Goal: Task Accomplishment & Management: Use online tool/utility

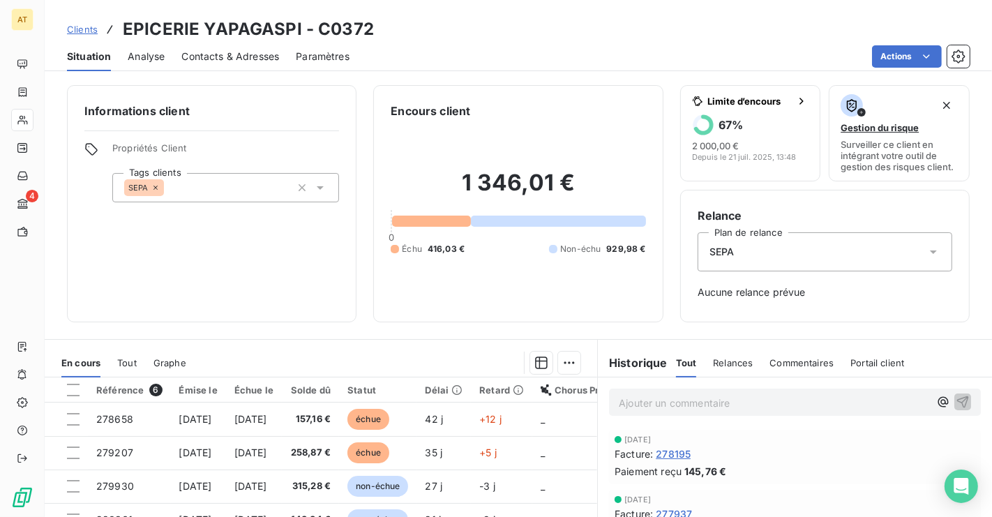
scroll to position [171, 0]
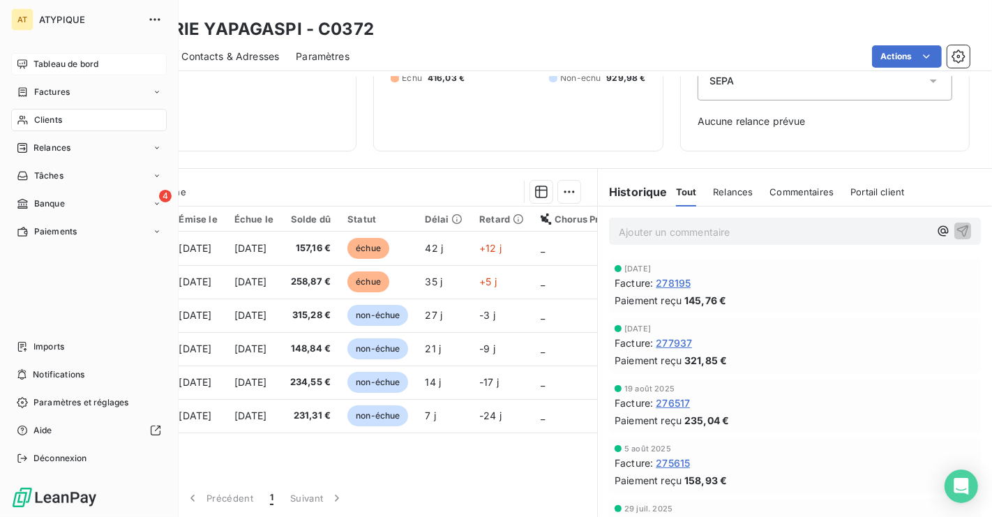
click at [64, 56] on div "Tableau de bord" at bounding box center [89, 64] width 156 height 22
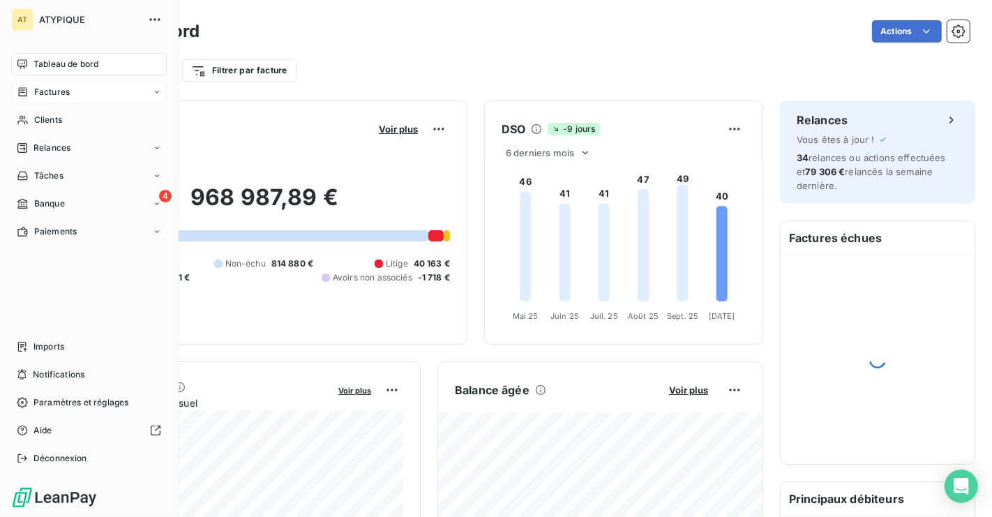
click at [68, 93] on span "Factures" at bounding box center [52, 92] width 36 height 13
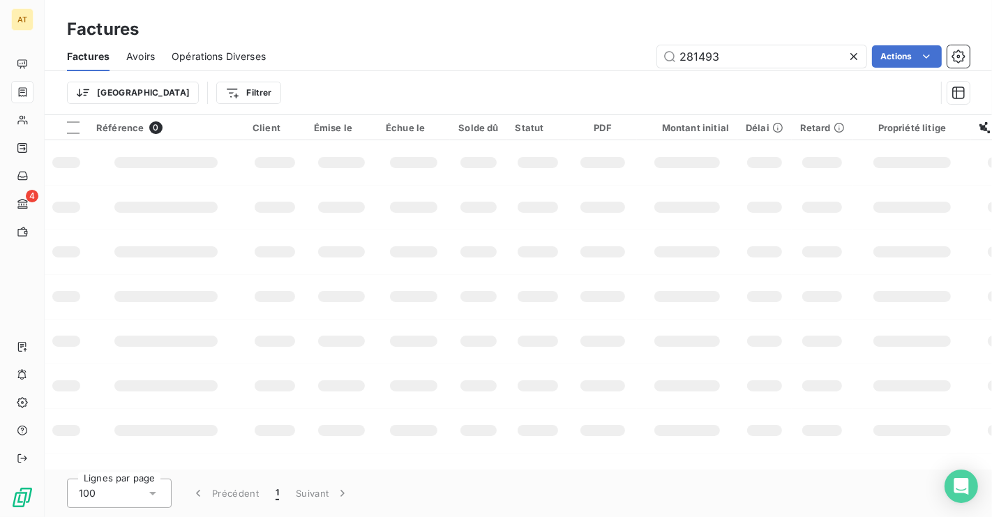
click at [852, 52] on icon at bounding box center [854, 57] width 14 height 14
click at [488, 47] on div "Actions" at bounding box center [626, 56] width 687 height 22
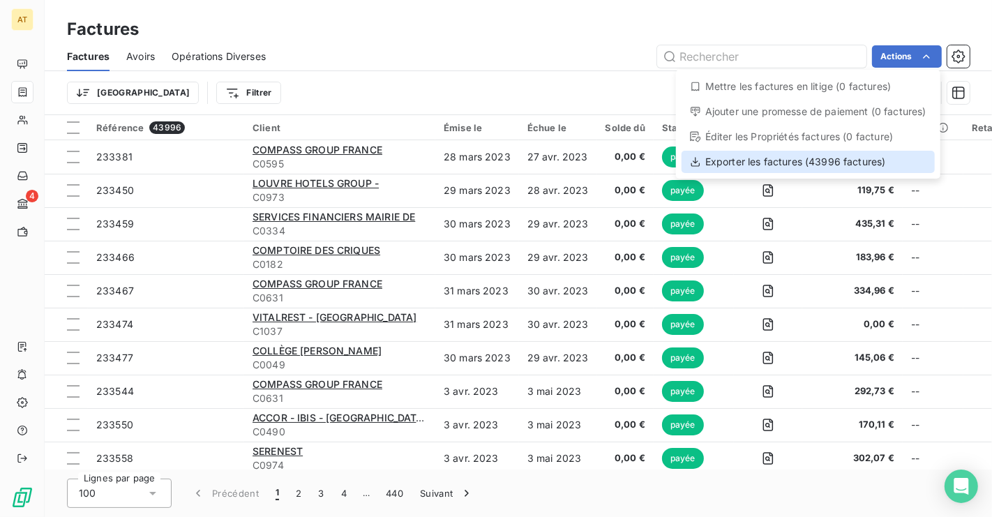
click at [868, 152] on div "Exporter les factures (43996 factures)" at bounding box center [808, 162] width 253 height 22
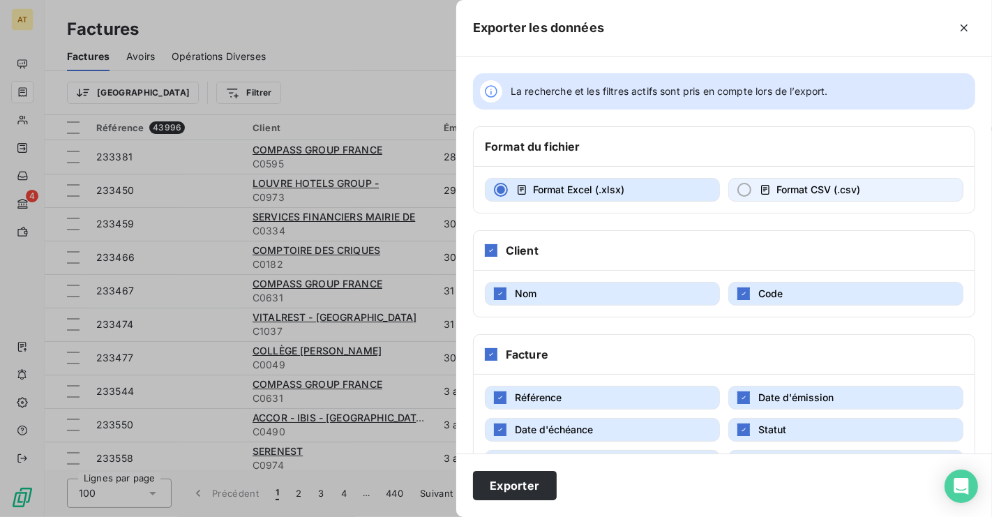
click at [805, 198] on button "Format CSV (.csv)" at bounding box center [846, 190] width 235 height 24
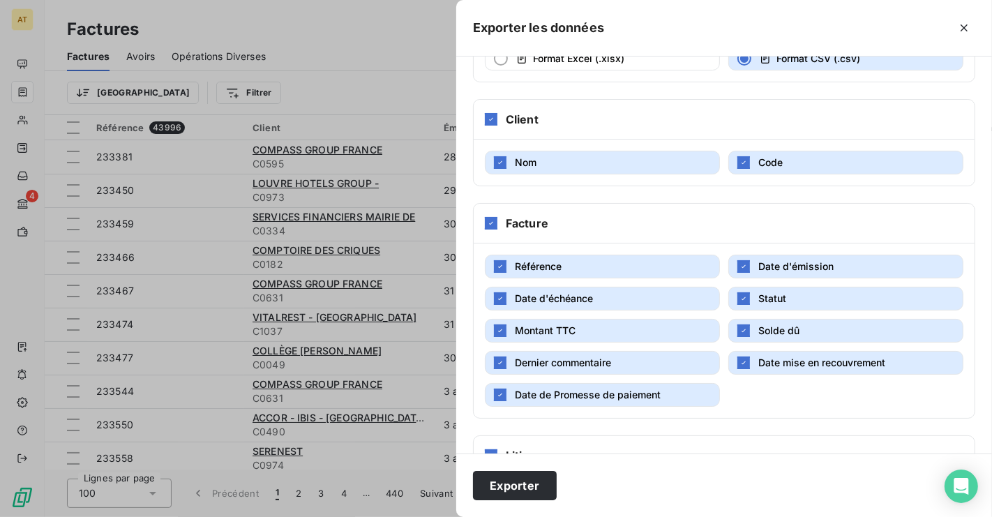
scroll to position [133, 0]
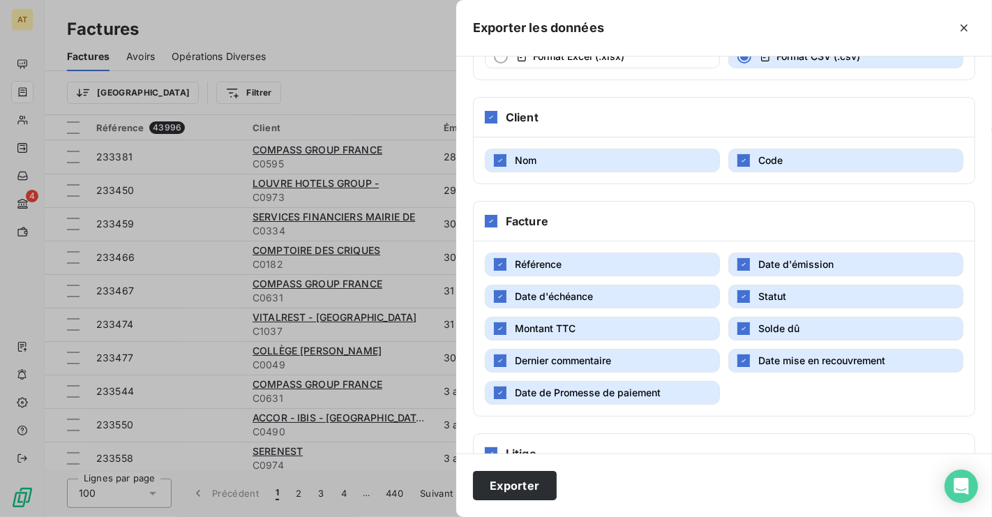
click at [622, 385] on button "Date de Promesse de paiement" at bounding box center [602, 393] width 235 height 24
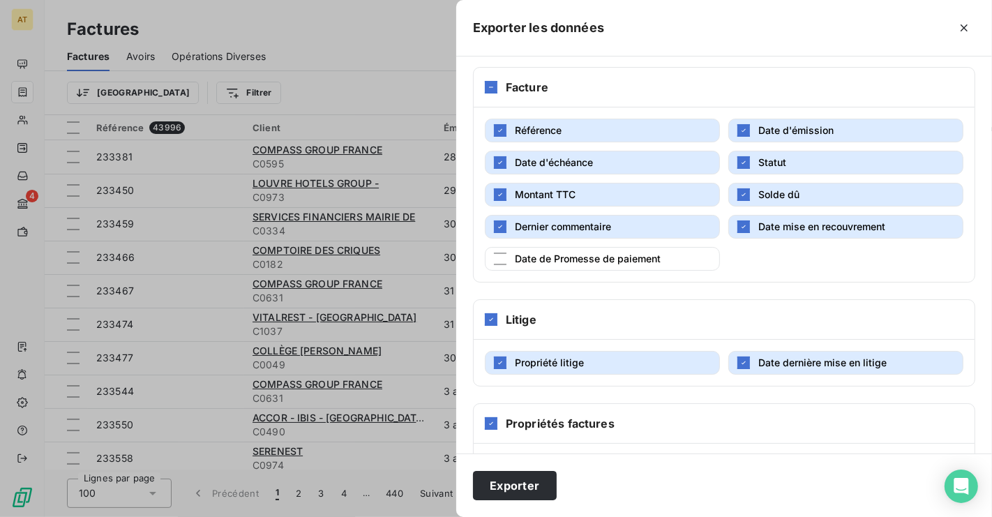
scroll to position [356, 0]
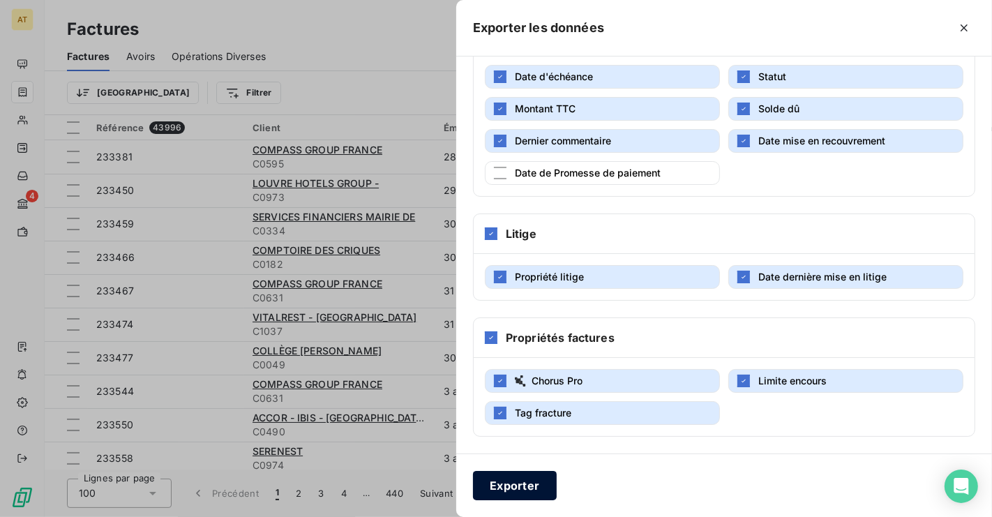
click at [517, 497] on button "Exporter" at bounding box center [515, 485] width 84 height 29
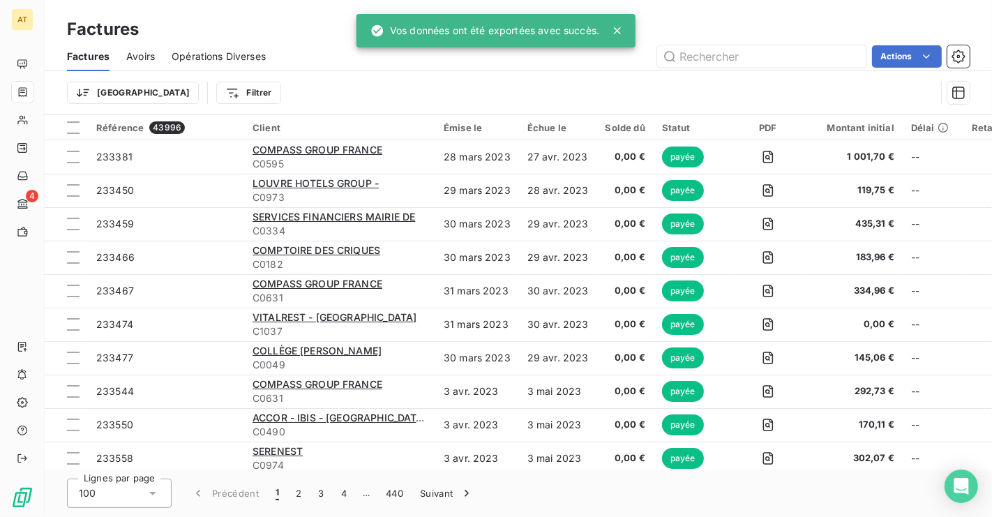
click at [135, 52] on span "Avoirs" at bounding box center [140, 57] width 29 height 14
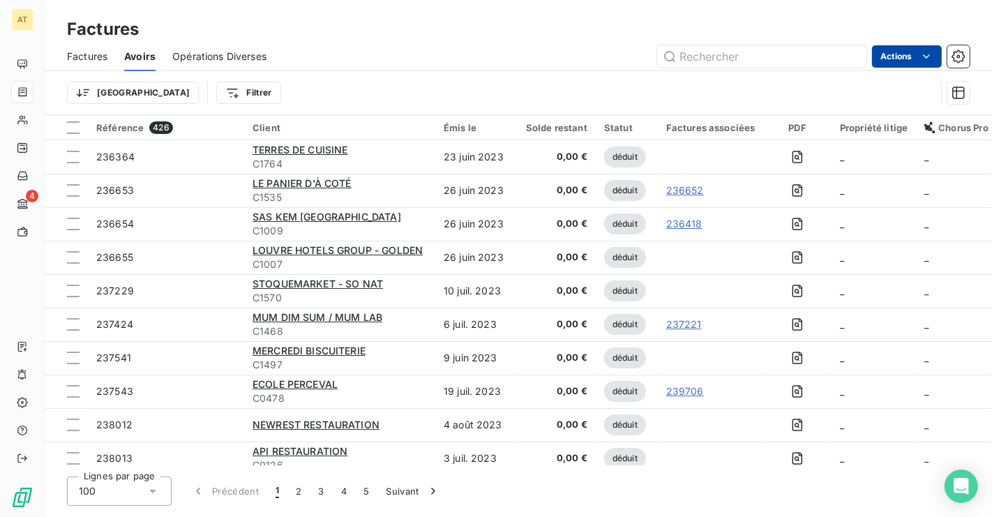
click at [923, 47] on html "AT 4 Factures Factures Avoirs Opérations Diverses Actions Trier Filtrer Référen…" at bounding box center [496, 258] width 992 height 517
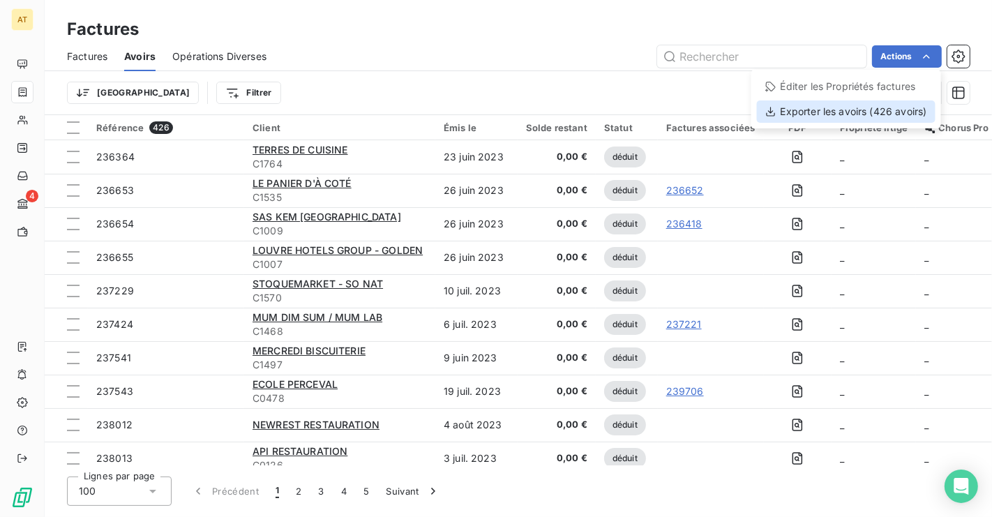
click at [865, 110] on div "Exporter les avoirs (426 avoirs)" at bounding box center [846, 111] width 179 height 22
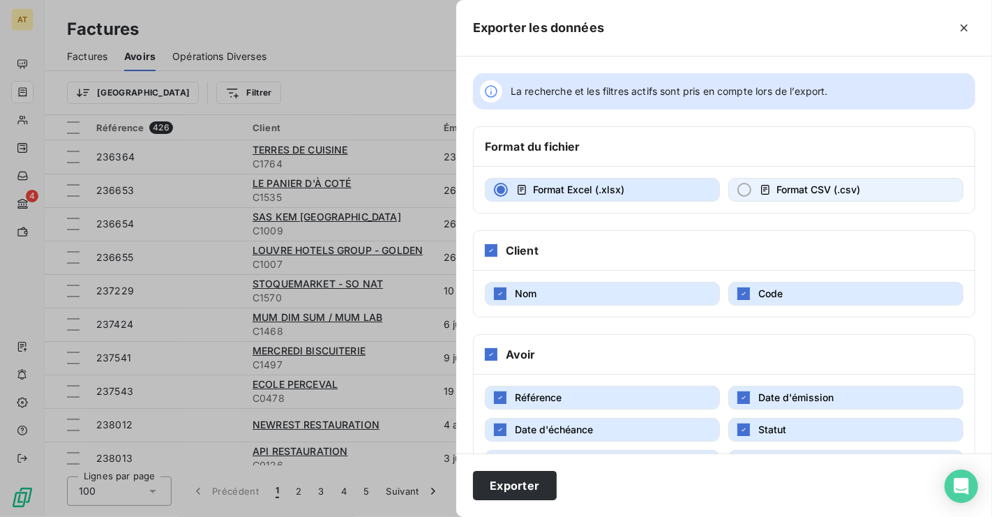
click at [795, 199] on button "Format CSV (.csv)" at bounding box center [846, 190] width 235 height 24
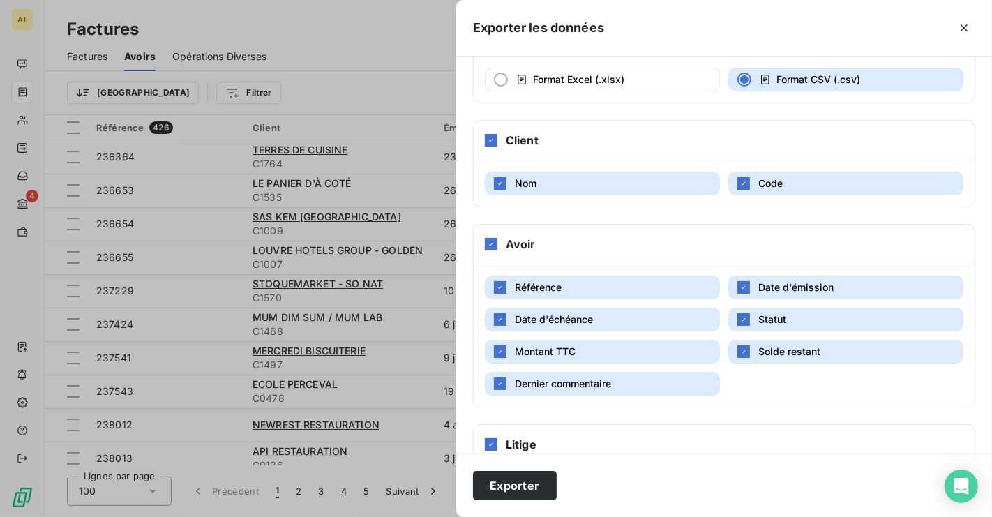
scroll to position [323, 0]
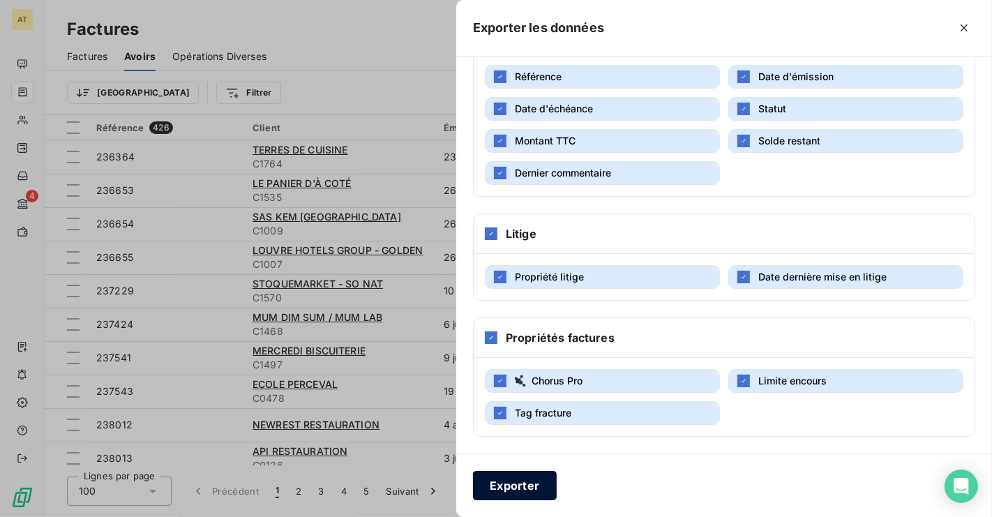
click at [504, 488] on button "Exporter" at bounding box center [515, 485] width 84 height 29
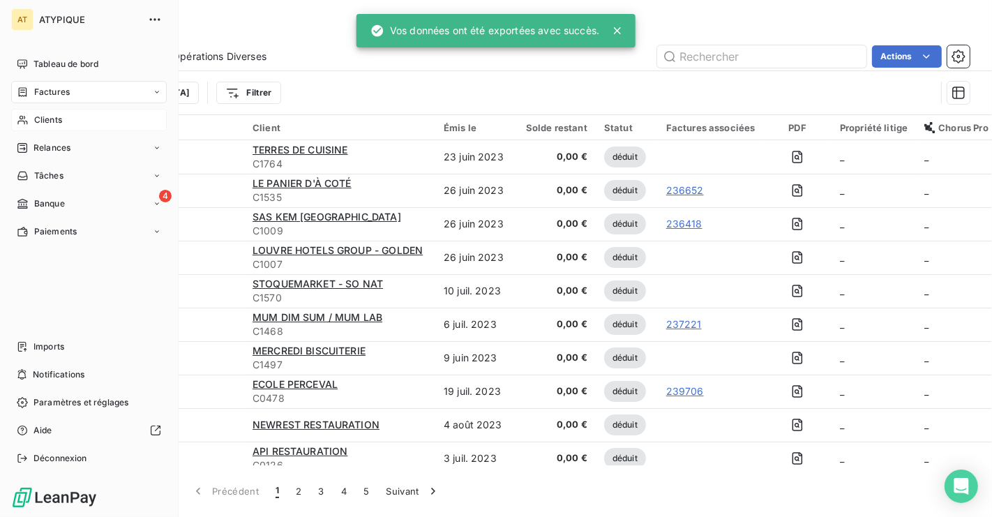
click at [49, 116] on span "Clients" at bounding box center [48, 120] width 28 height 13
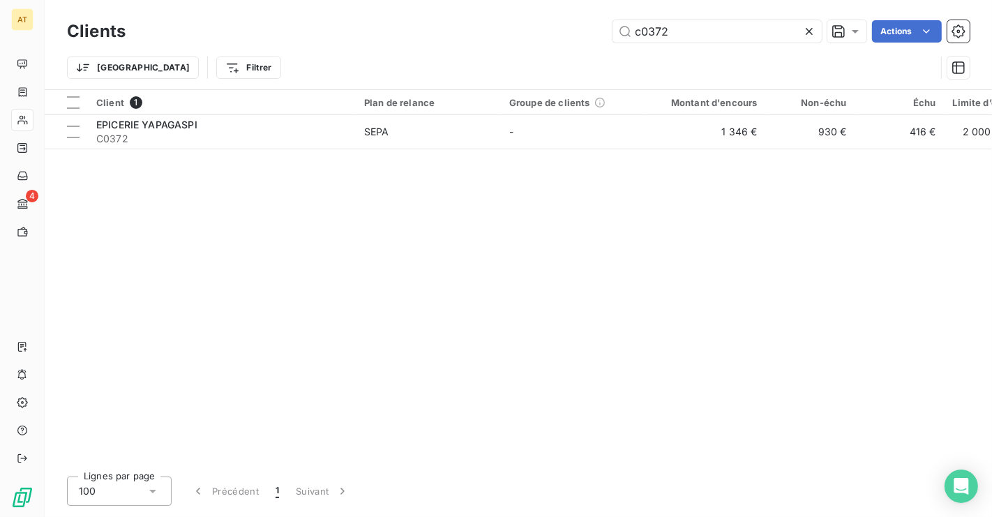
click at [807, 36] on icon at bounding box center [810, 31] width 14 height 14
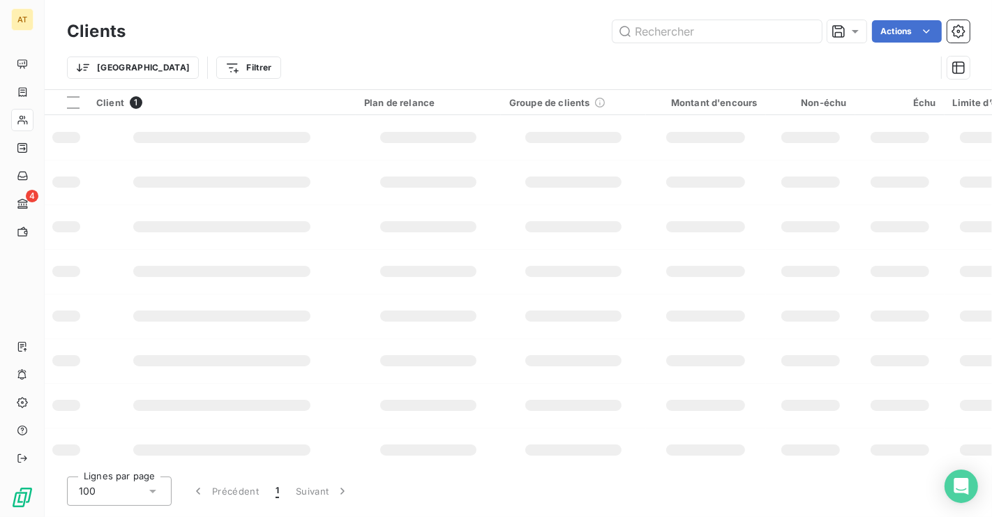
click at [571, 40] on div "Actions" at bounding box center [556, 31] width 828 height 22
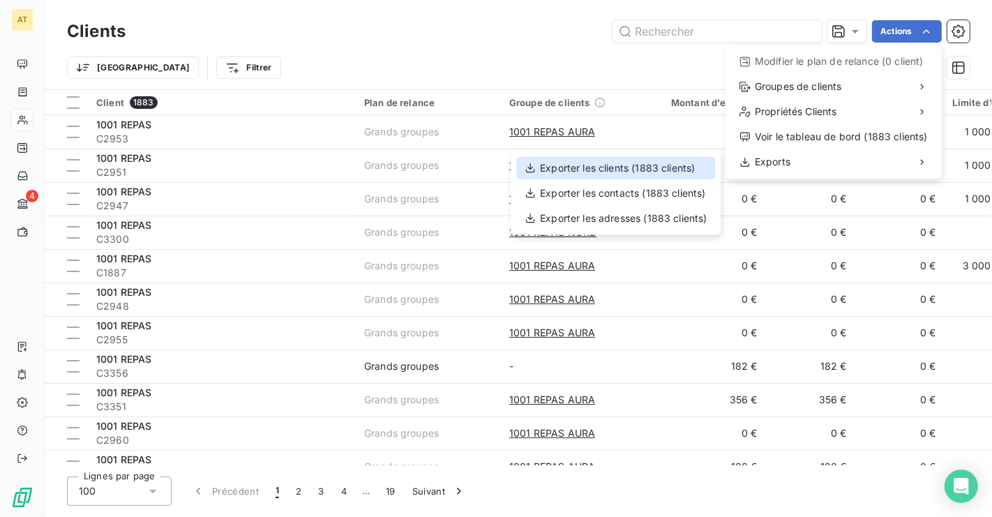
click at [631, 162] on div "Exporter les clients (1883 clients)" at bounding box center [615, 168] width 199 height 22
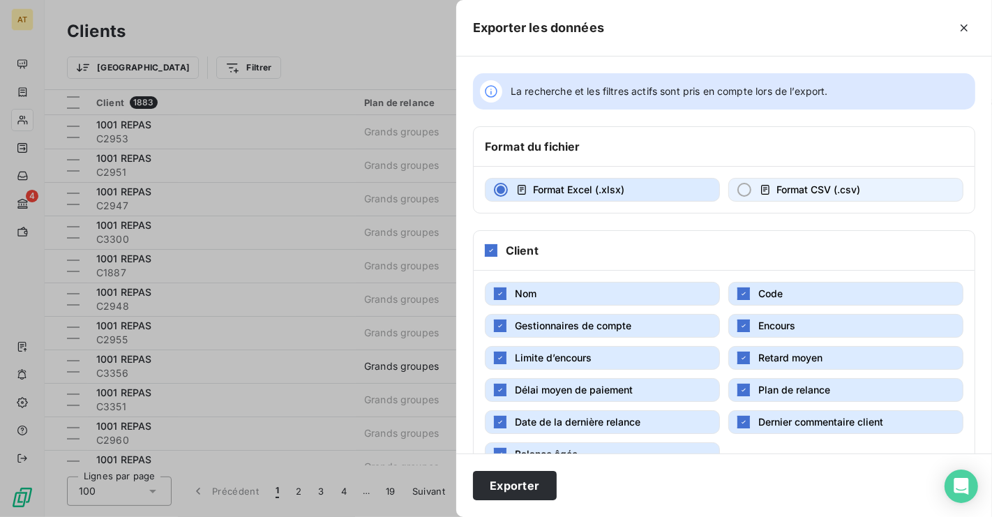
click at [837, 184] on span "Format CSV (.csv)" at bounding box center [819, 190] width 84 height 12
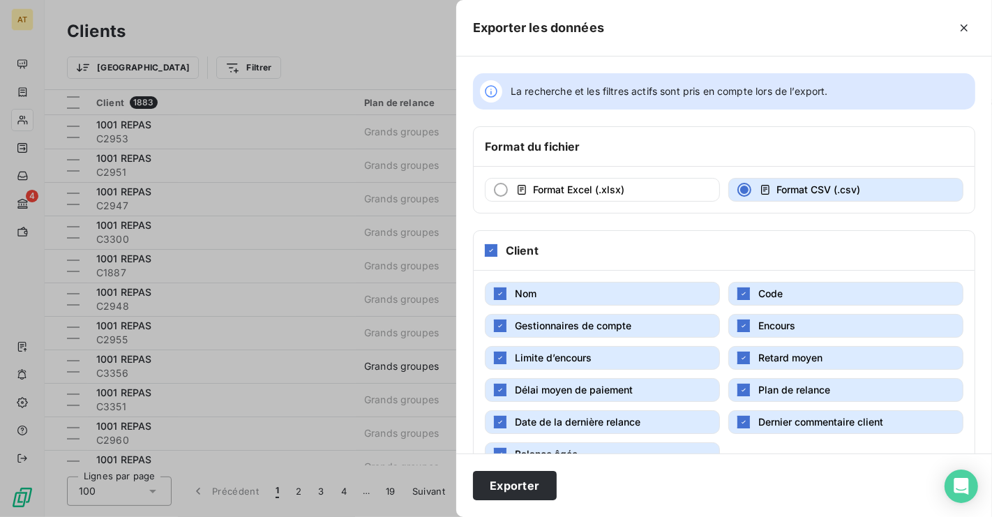
scroll to position [147, 0]
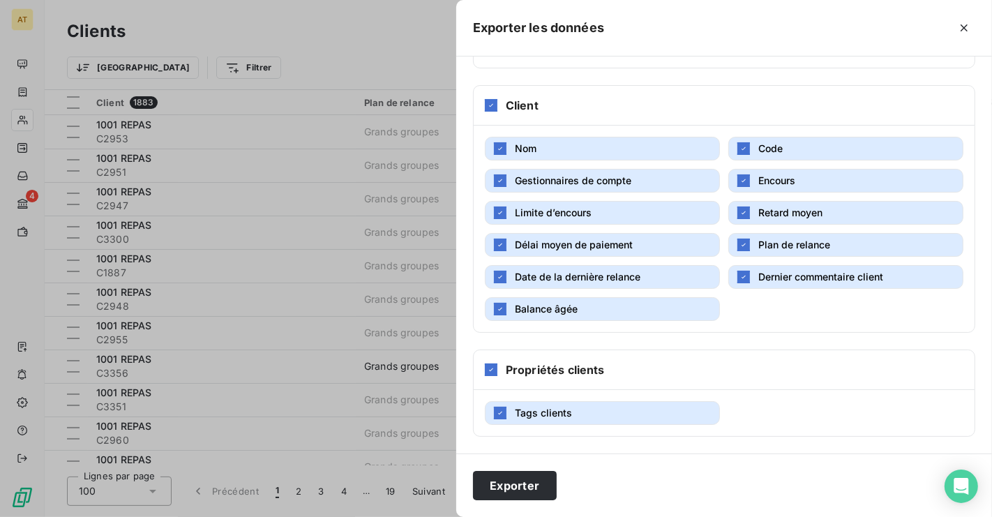
click at [489, 501] on div "Exporter" at bounding box center [724, 486] width 536 height 64
click at [523, 482] on button "Exporter" at bounding box center [515, 485] width 84 height 29
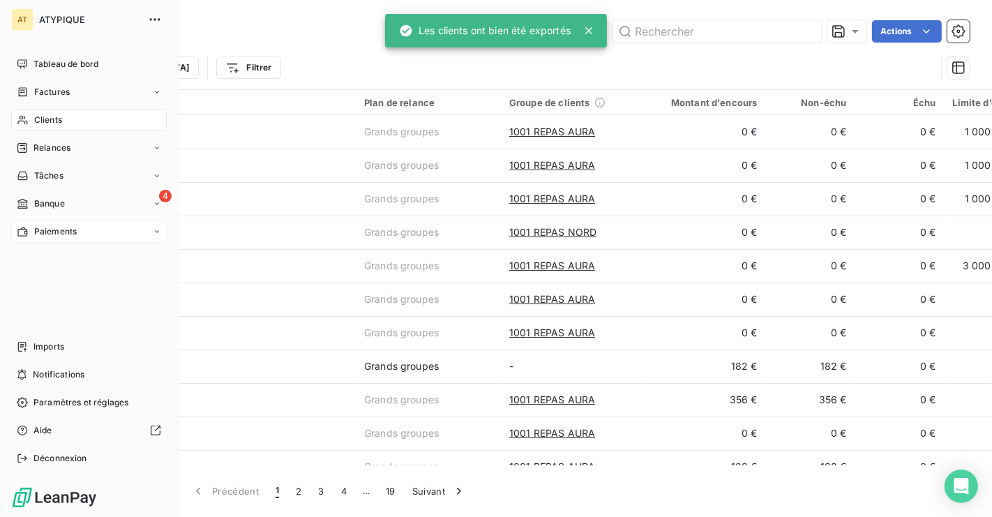
click at [55, 230] on span "Paiements" at bounding box center [55, 231] width 43 height 13
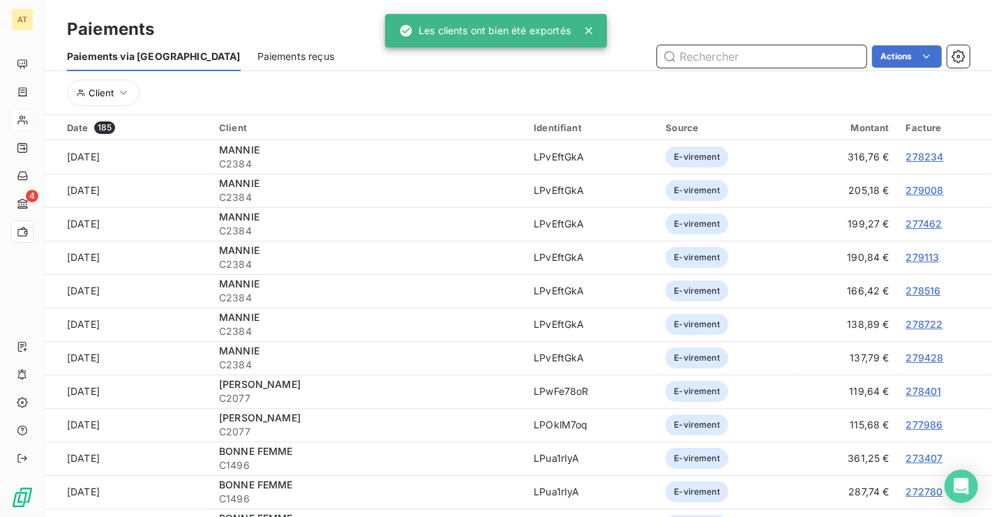
click at [271, 58] on span "Paiements reçus" at bounding box center [296, 57] width 77 height 14
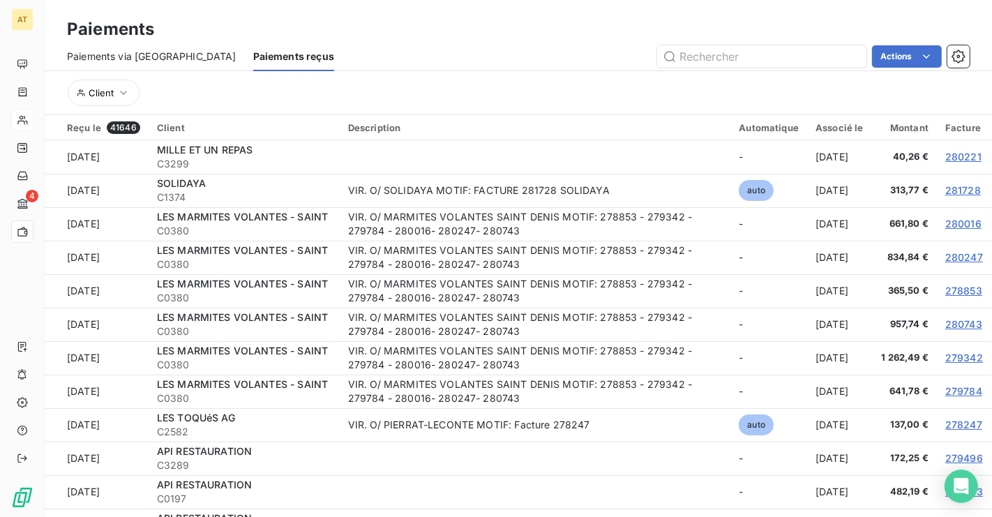
click at [902, 68] on div "Paiements via le Portail Paiements reçus Actions" at bounding box center [519, 56] width 948 height 29
click at [921, 48] on html "AT 4 Paiements Paiements via le Portail Paiements reçus Actions Exporter les pa…" at bounding box center [496, 258] width 992 height 517
click at [902, 85] on div "Exporter les paiements (41646 paiement)" at bounding box center [822, 86] width 225 height 22
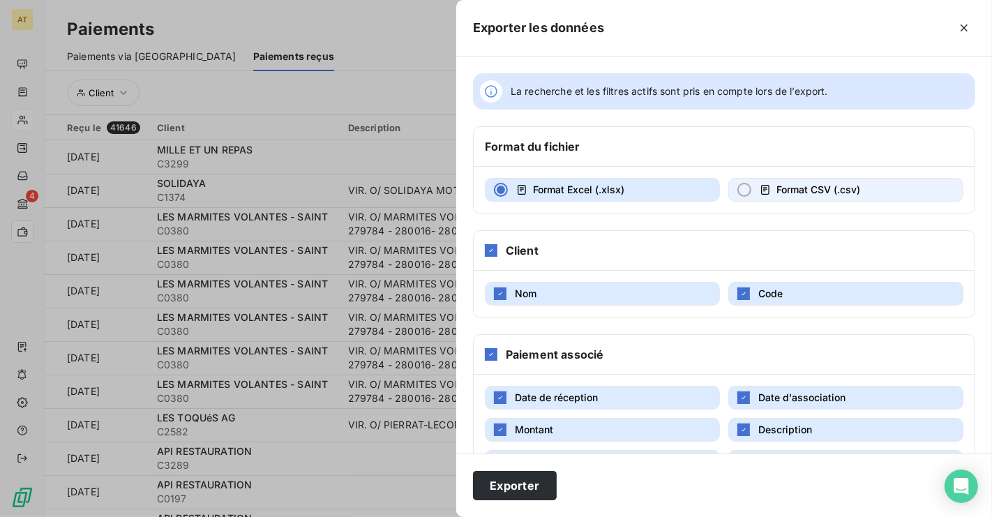
click at [807, 190] on span "Format CSV (.csv)" at bounding box center [819, 190] width 84 height 12
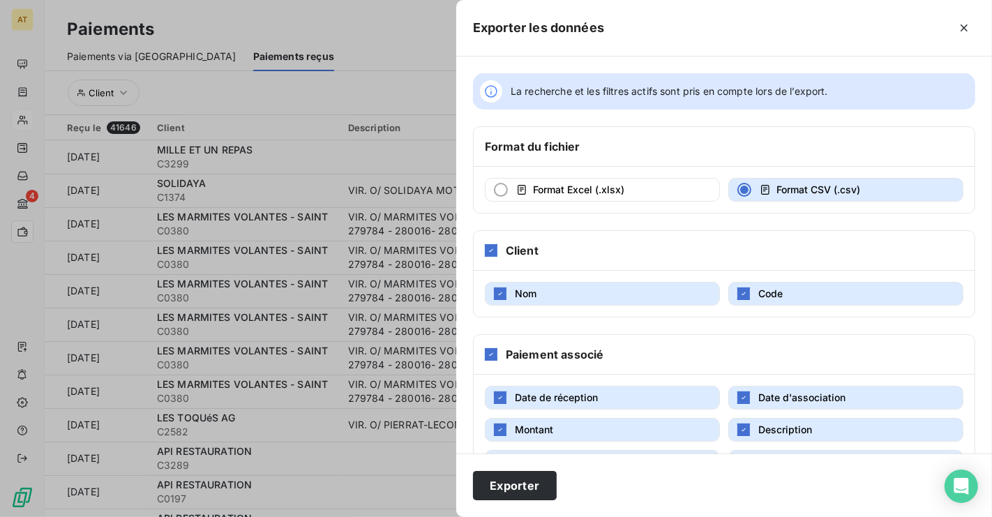
scroll to position [50, 0]
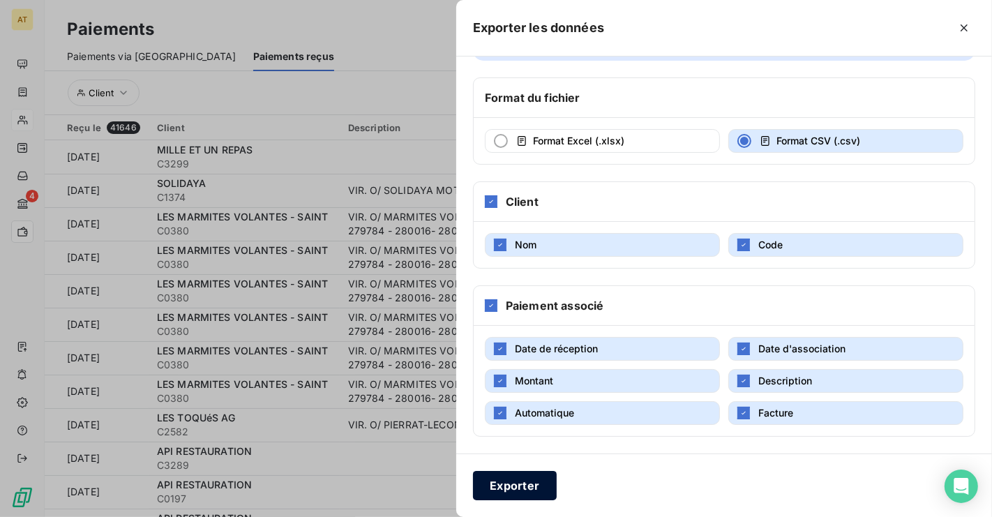
click at [513, 496] on button "Exporter" at bounding box center [515, 485] width 84 height 29
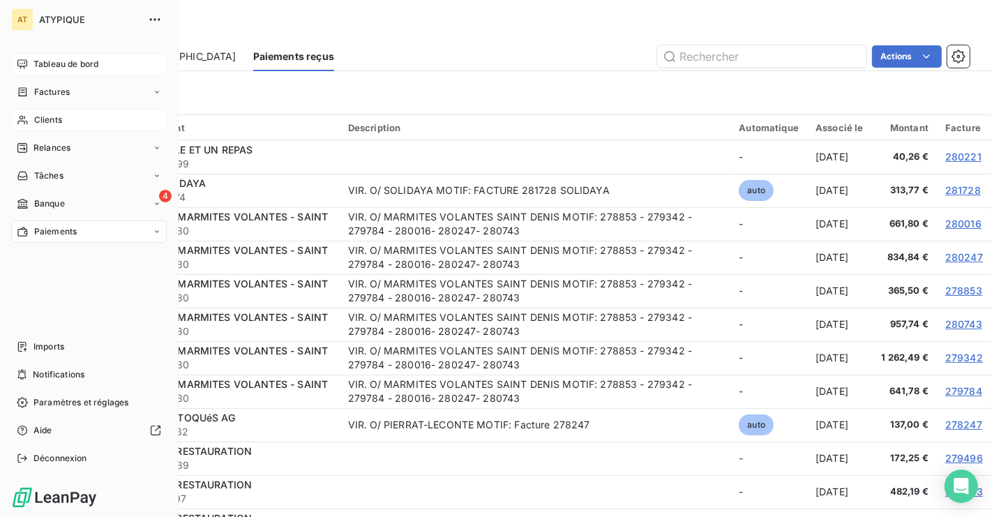
click at [87, 72] on div "Tableau de bord" at bounding box center [89, 64] width 156 height 22
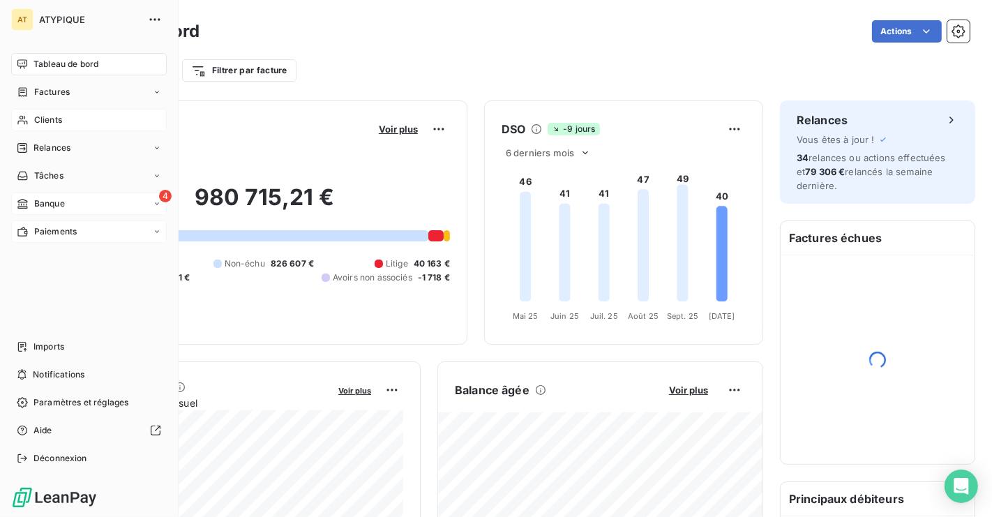
click at [80, 205] on div "4 Banque" at bounding box center [89, 204] width 156 height 22
